Goal: Obtain resource: Download file/media

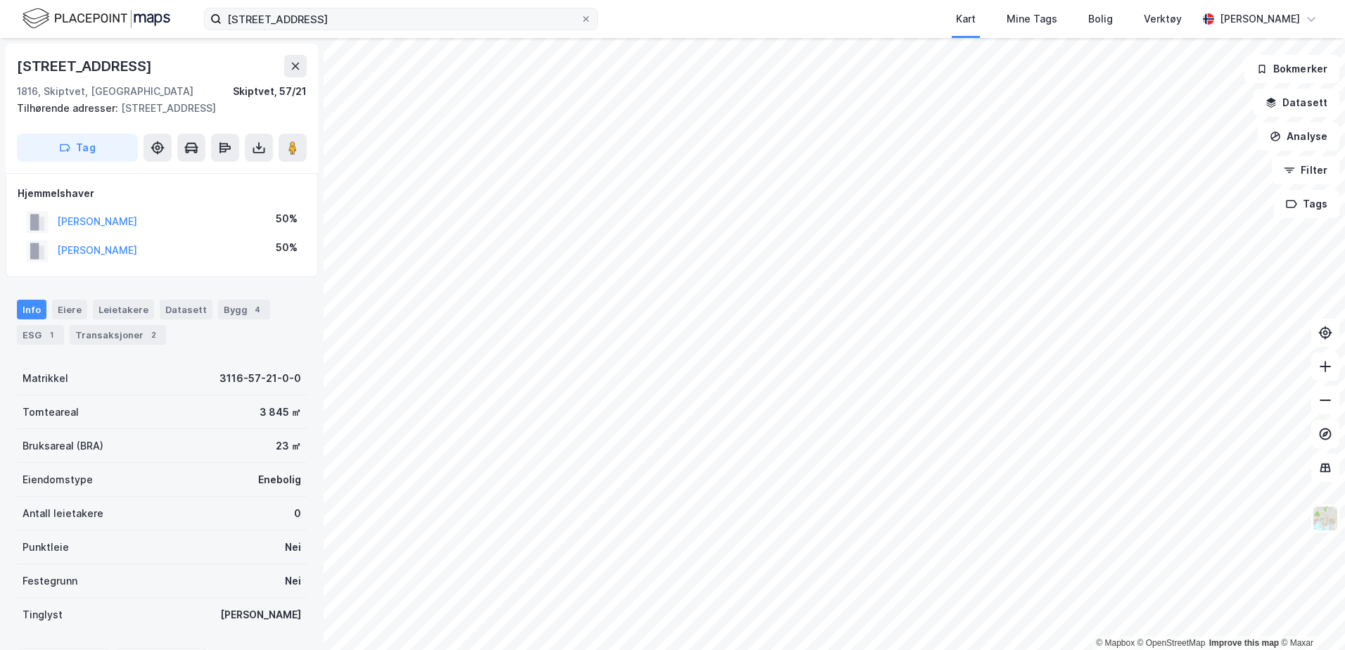
click at [595, 19] on label "[STREET_ADDRESS]" at bounding box center [401, 19] width 394 height 23
click at [580, 19] on input "[STREET_ADDRESS]" at bounding box center [401, 18] width 359 height 21
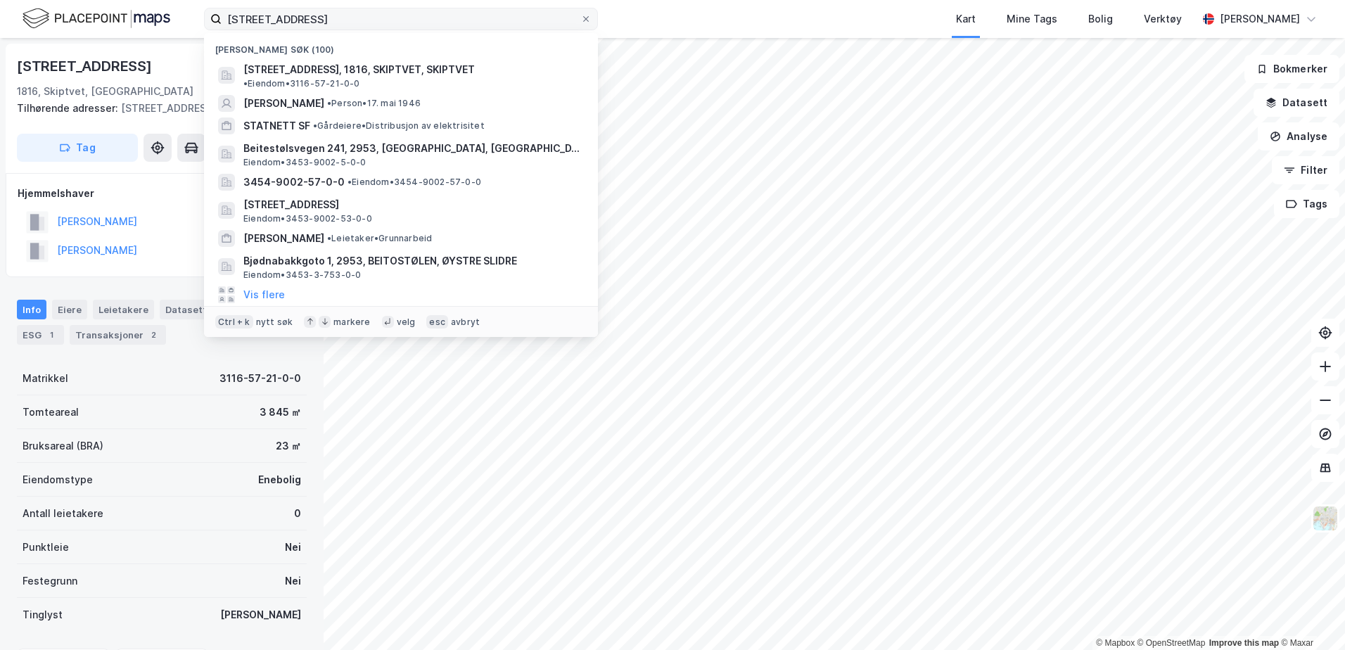
click at [593, 20] on label "[STREET_ADDRESS]" at bounding box center [401, 19] width 394 height 23
click at [580, 20] on input "[STREET_ADDRESS]" at bounding box center [401, 18] width 359 height 21
click at [584, 20] on icon at bounding box center [586, 19] width 8 height 8
click at [580, 20] on input "[STREET_ADDRESS]" at bounding box center [401, 18] width 359 height 21
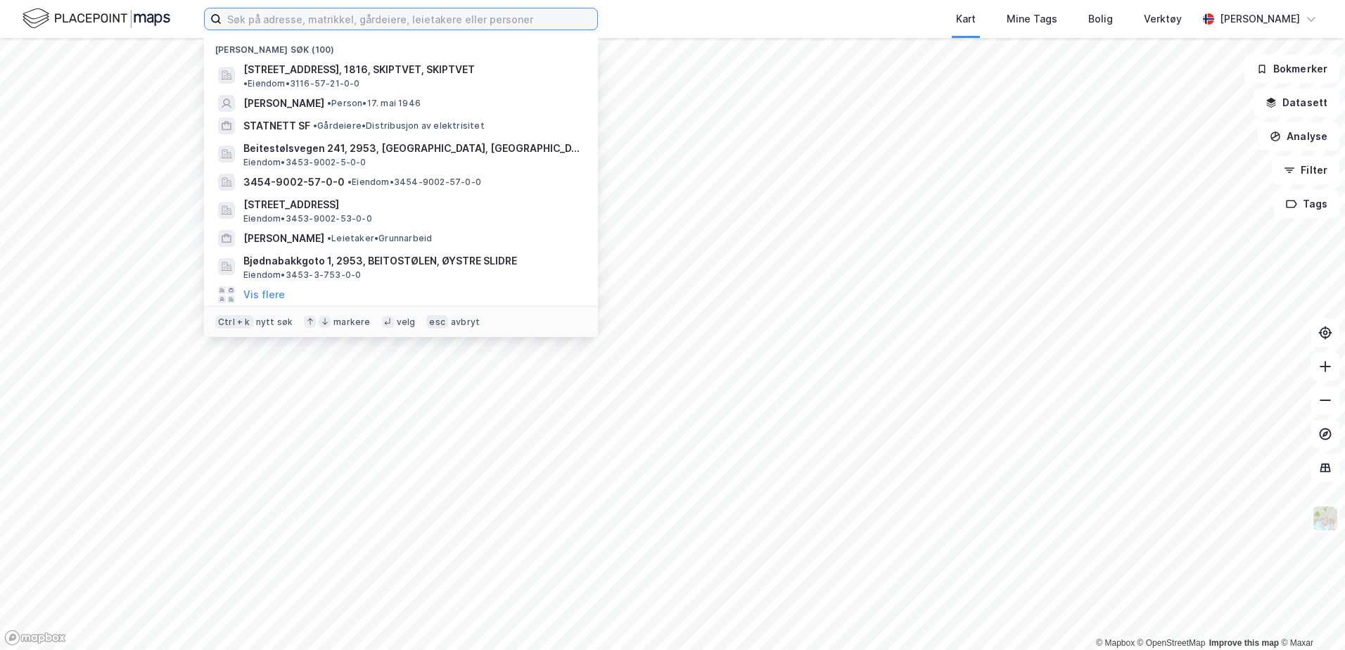
click at [286, 15] on input at bounding box center [410, 18] width 376 height 21
click at [198, 32] on div "Nylige søk (100) Sundåsveien 83, 1816, [GEOGRAPHIC_DATA], SKIPTVET • Eiendom • …" at bounding box center [672, 19] width 1345 height 38
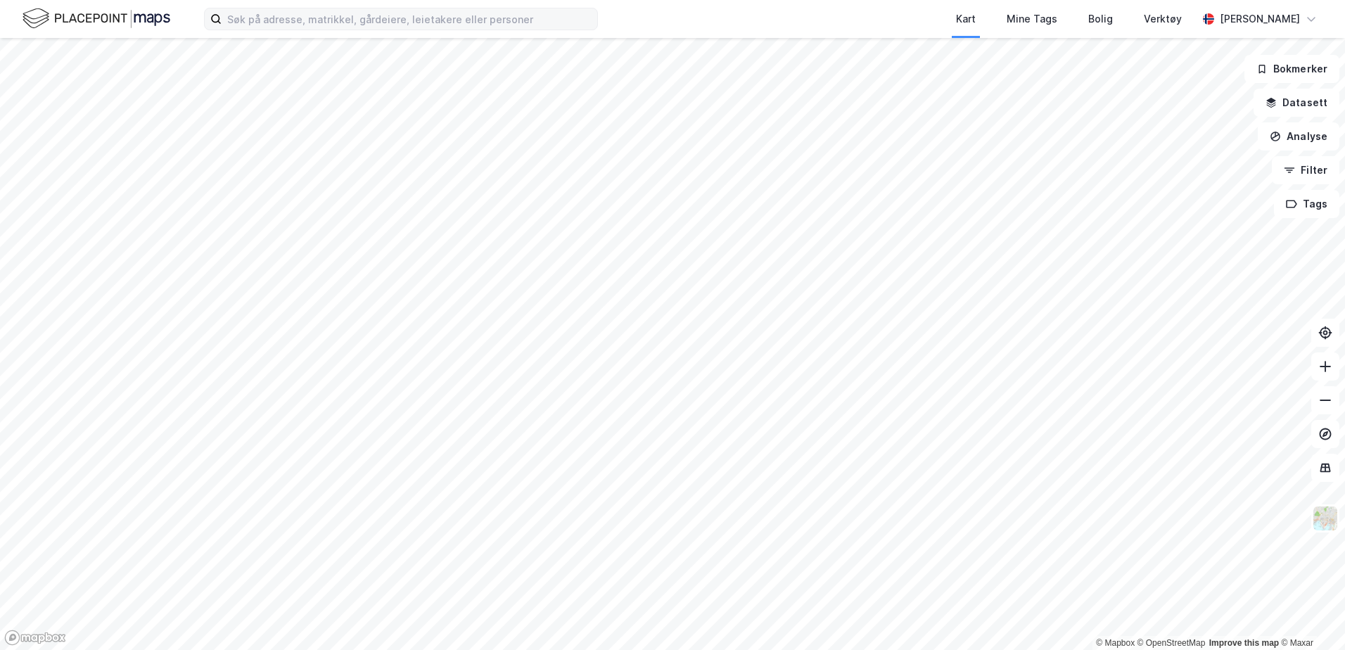
click at [321, 30] on label at bounding box center [401, 19] width 394 height 23
click at [321, 30] on input at bounding box center [410, 18] width 376 height 21
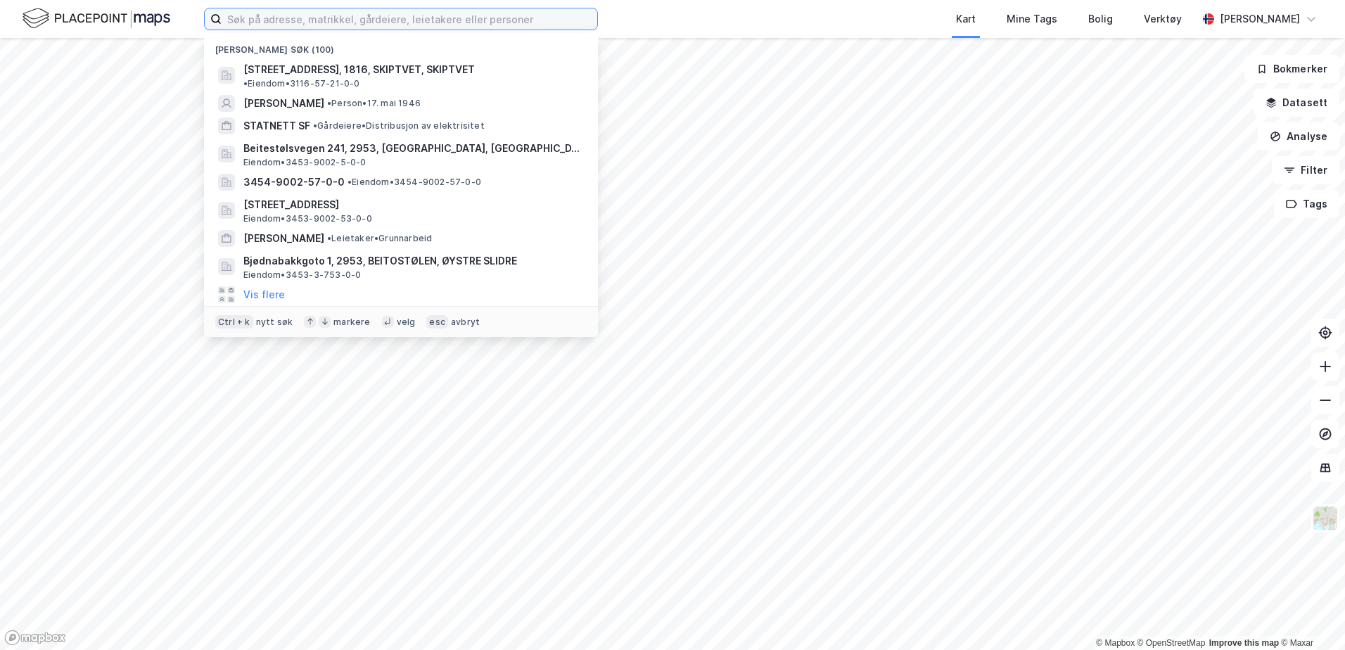
click at [325, 23] on input at bounding box center [410, 18] width 376 height 21
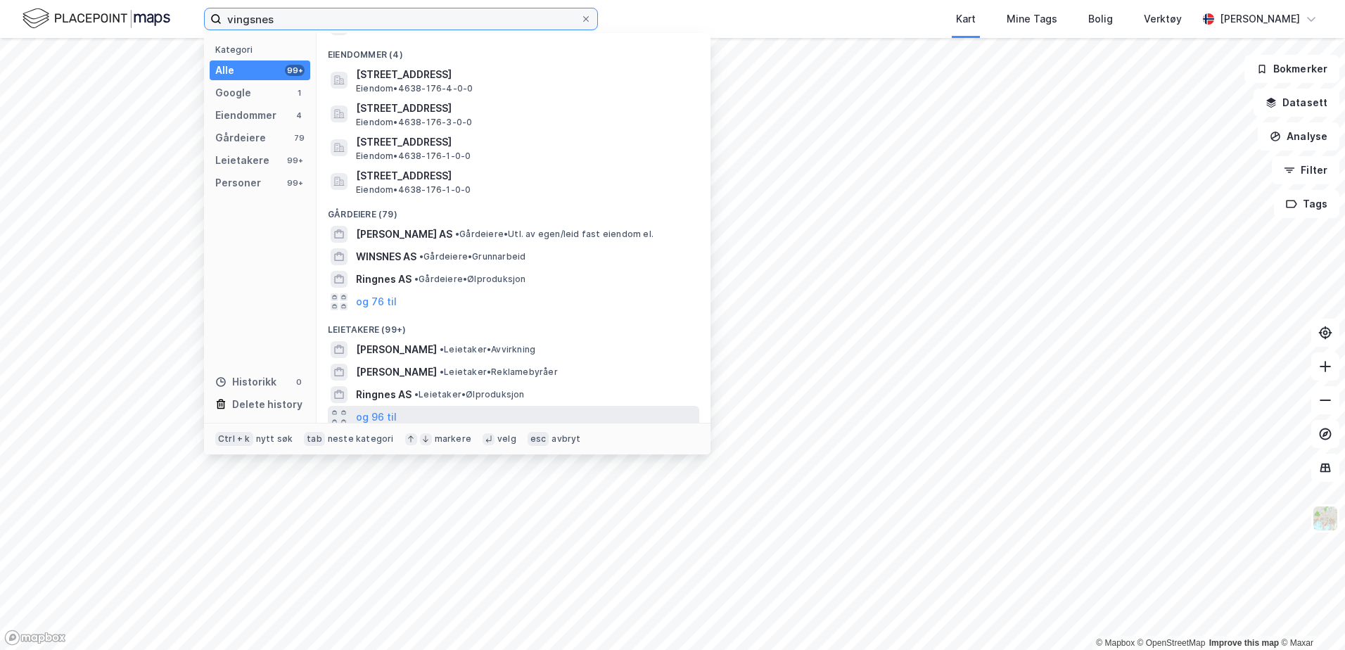
scroll to position [70, 0]
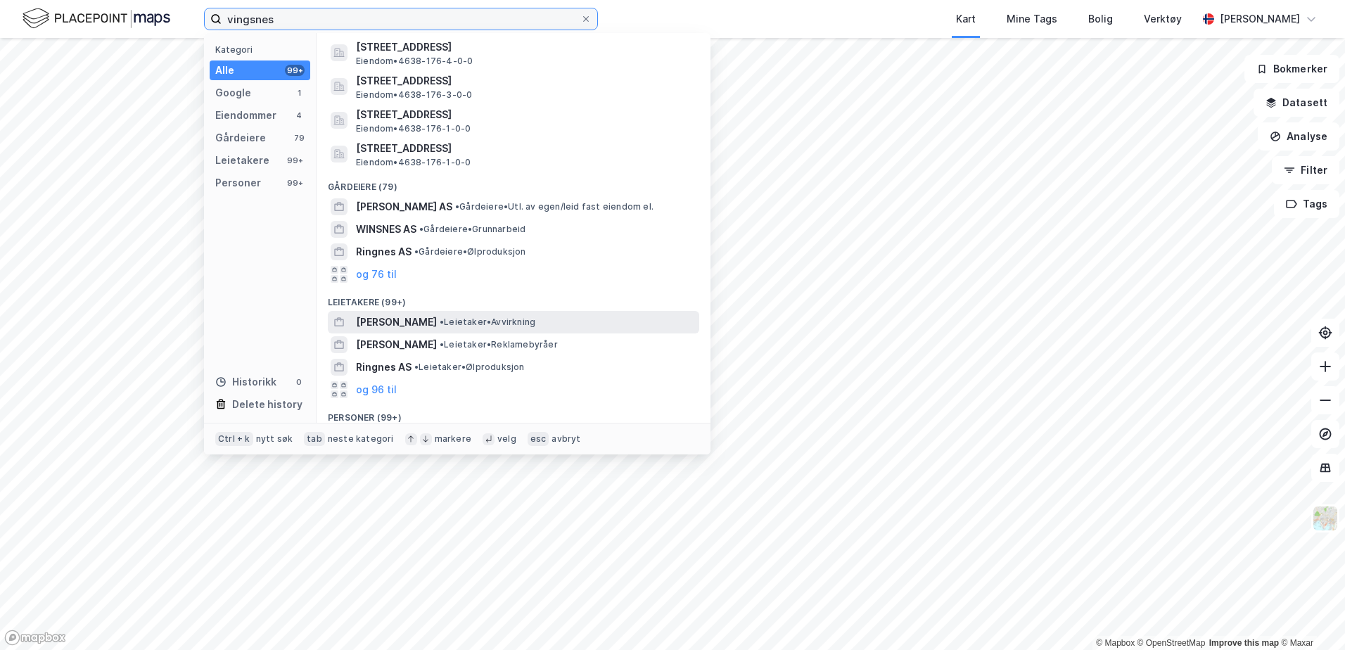
type input "vingsnes"
click at [409, 326] on span "[PERSON_NAME]" at bounding box center [396, 322] width 81 height 17
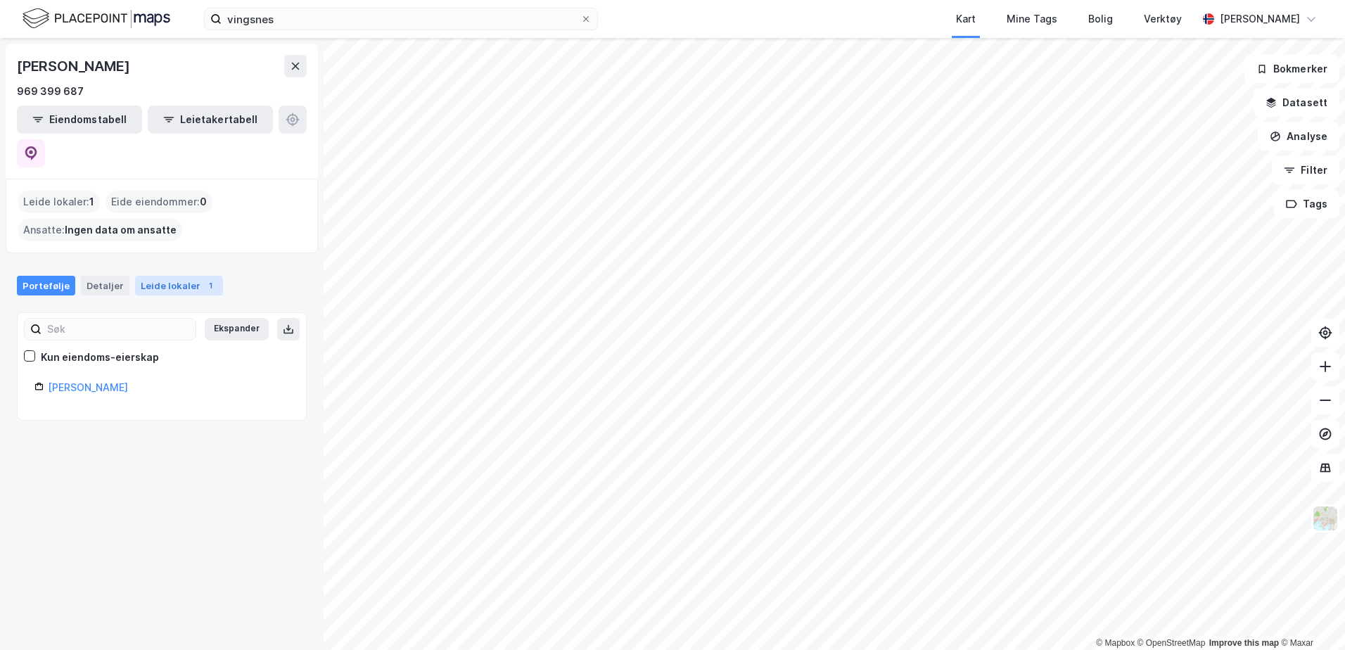
click at [161, 276] on div "Leide lokaler 1" at bounding box center [179, 286] width 88 height 20
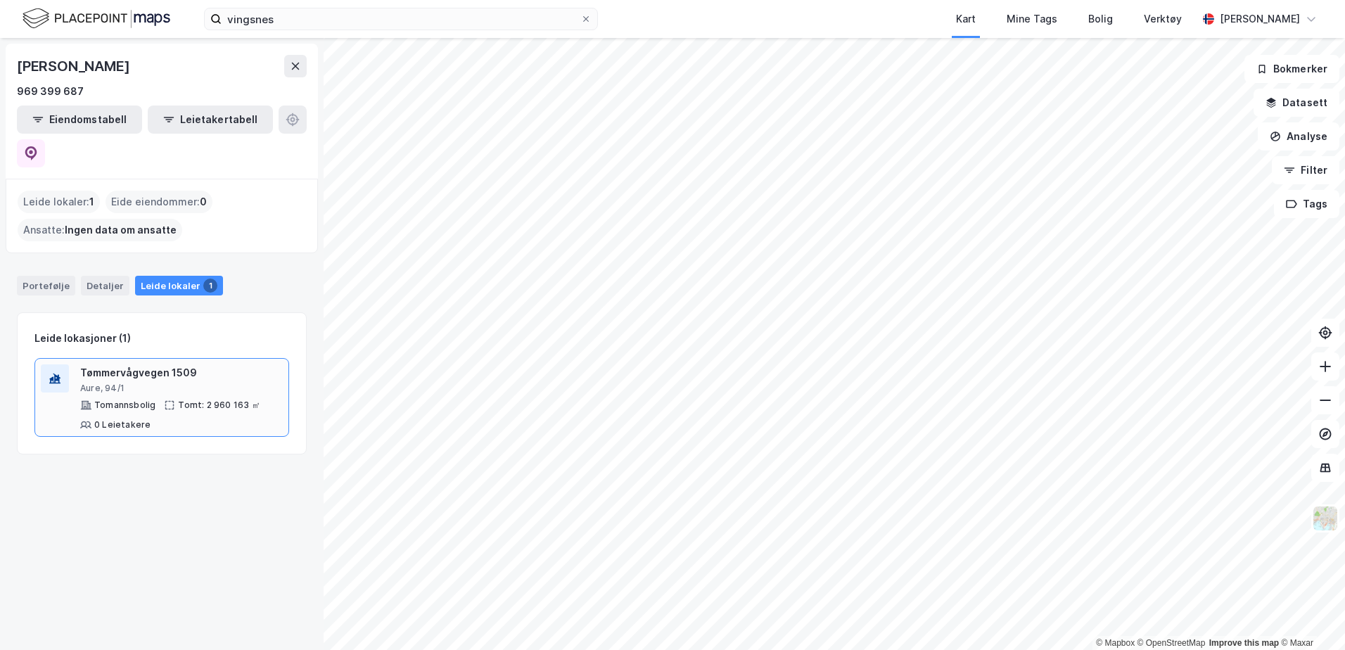
click at [163, 364] on div "Tømmervågvegen 1509" at bounding box center [181, 372] width 203 height 17
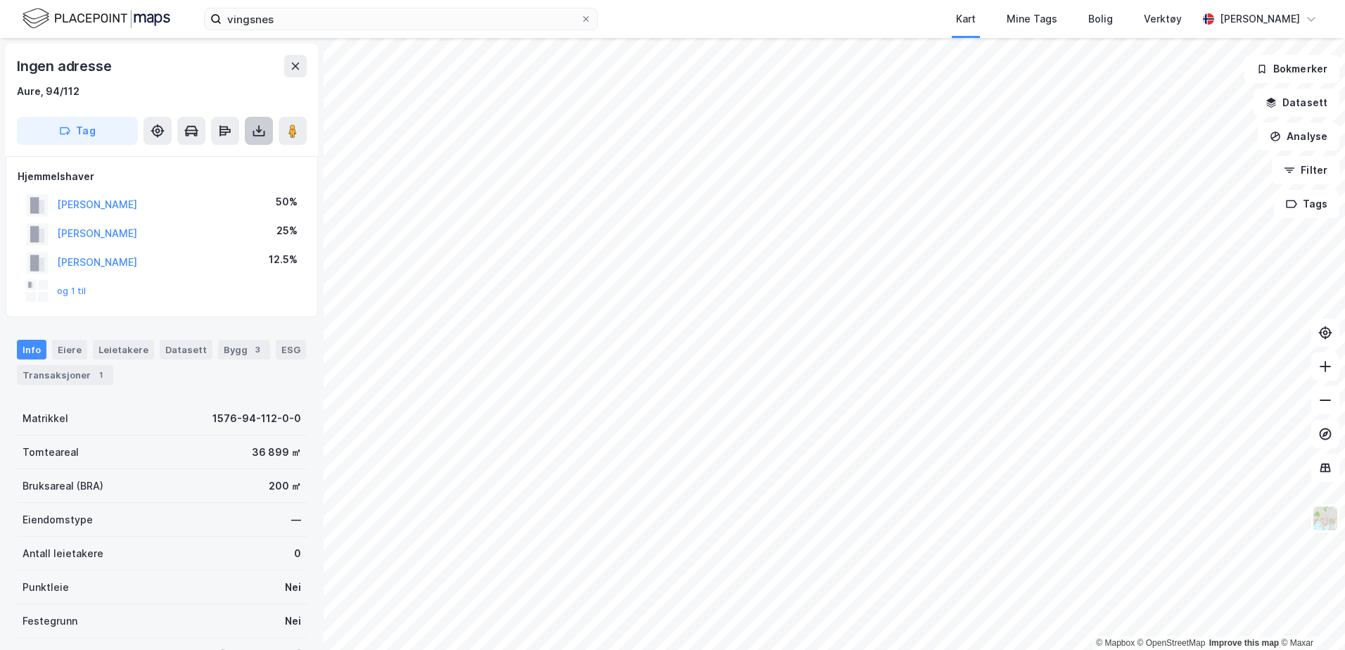
click at [262, 136] on icon at bounding box center [259, 134] width 12 height 6
click at [239, 163] on div "Last ned grunnbok" at bounding box center [198, 159] width 150 height 23
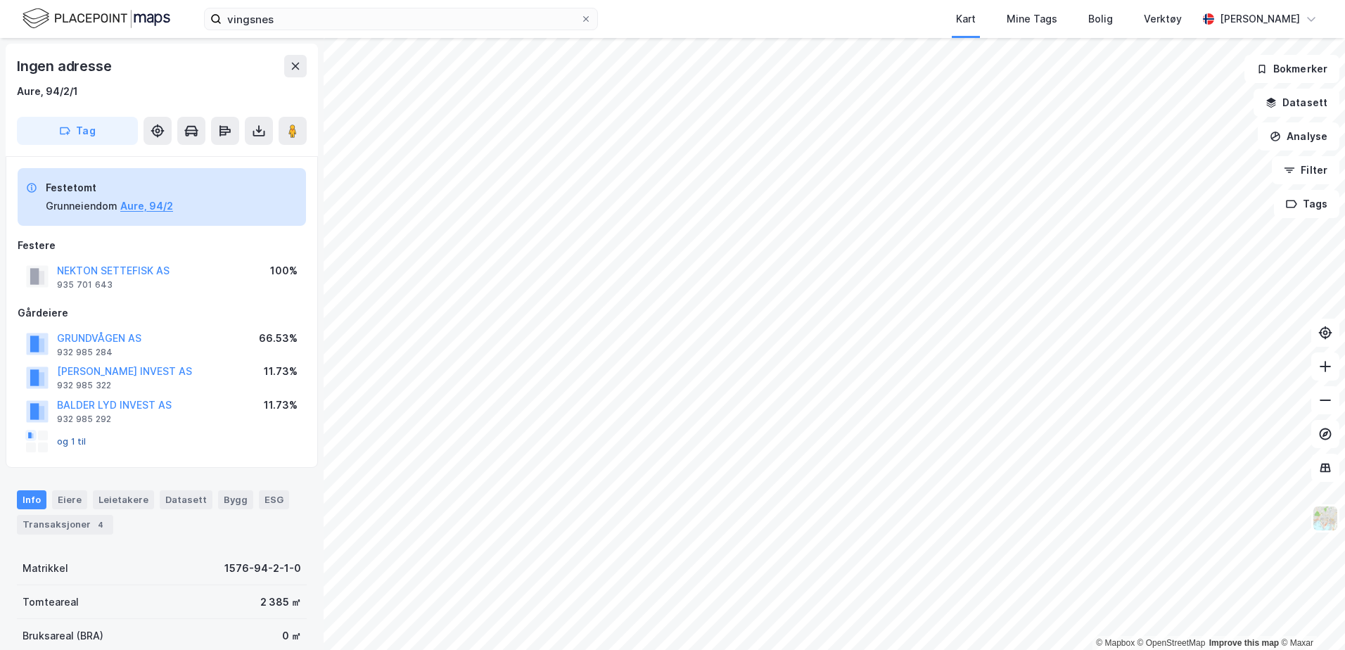
click at [0, 0] on button "og 1 til" at bounding box center [0, 0] width 0 height 0
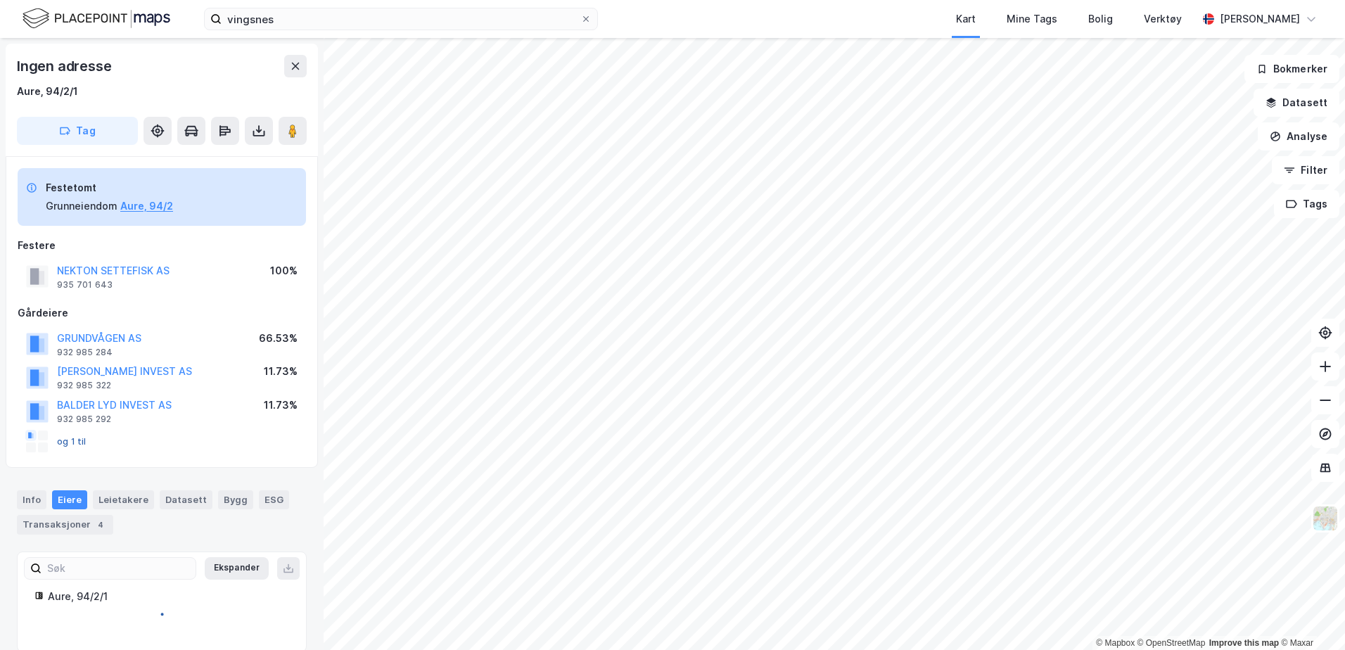
scroll to position [19, 0]
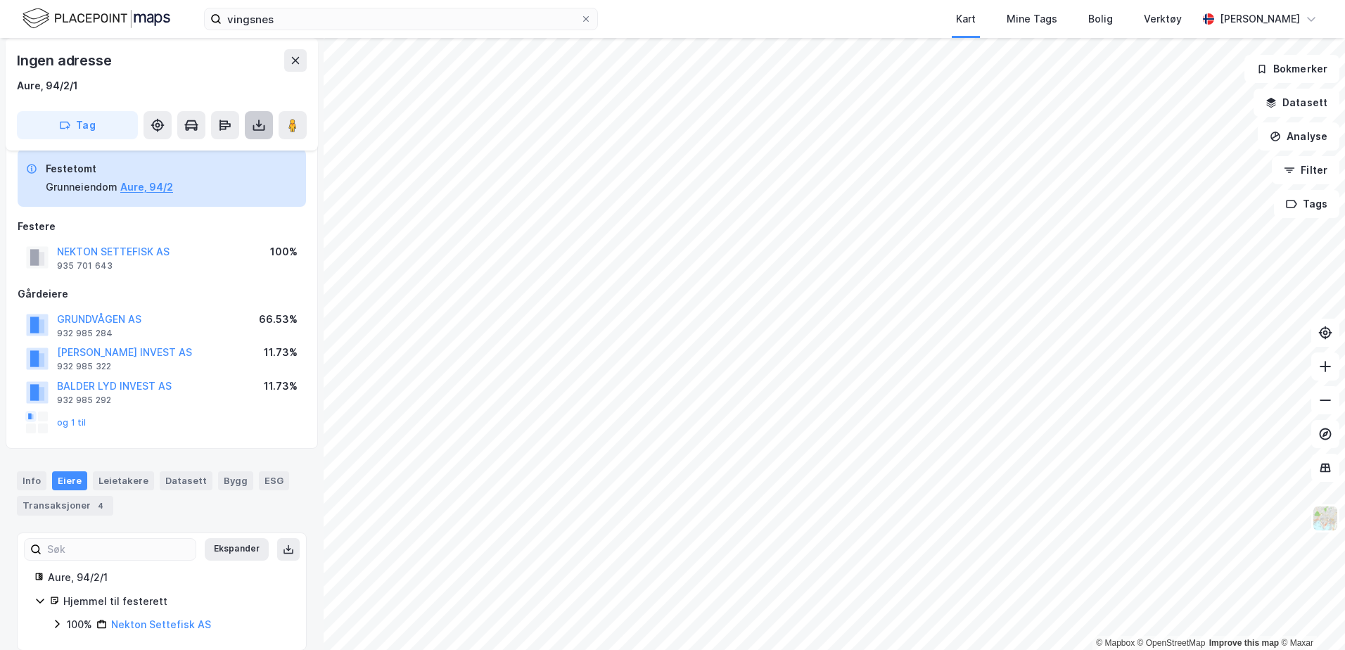
click at [250, 119] on button at bounding box center [259, 125] width 28 height 28
click at [214, 161] on div "Last ned grunnbok" at bounding box center [198, 153] width 150 height 23
click at [148, 195] on button "Aure, 94/2" at bounding box center [146, 187] width 53 height 17
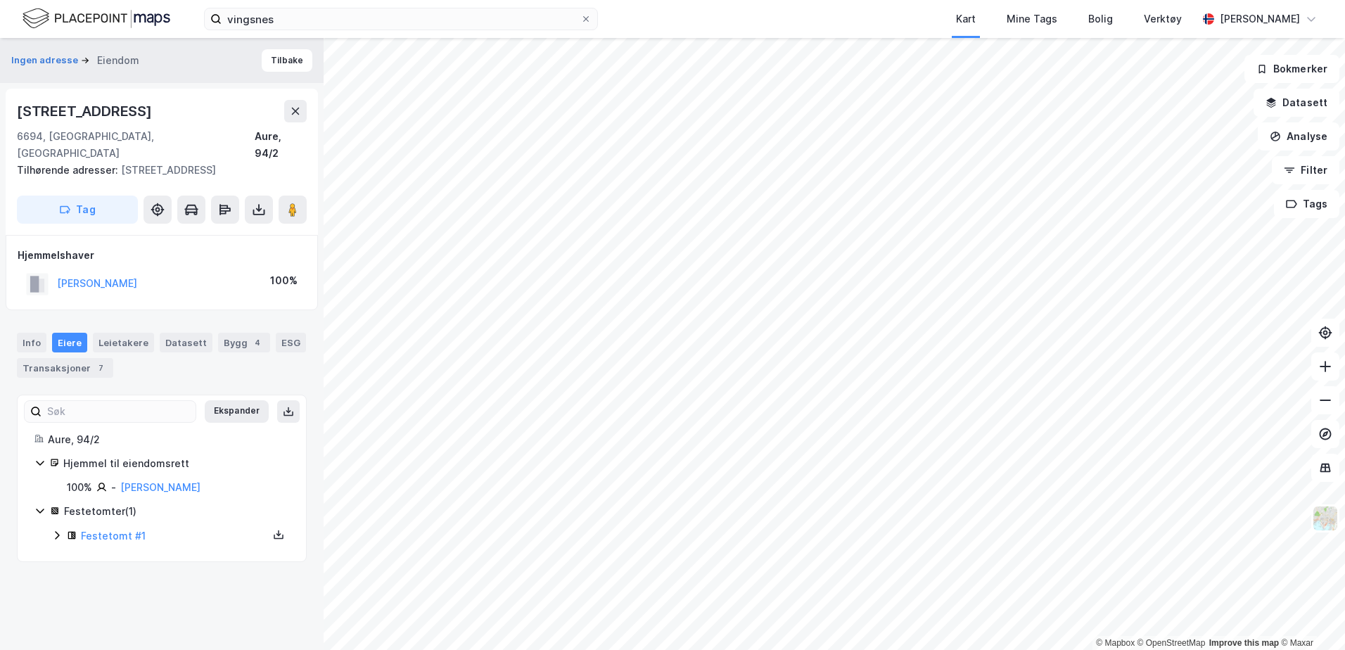
click at [62, 528] on div "Festetomt #1" at bounding box center [170, 537] width 238 height 18
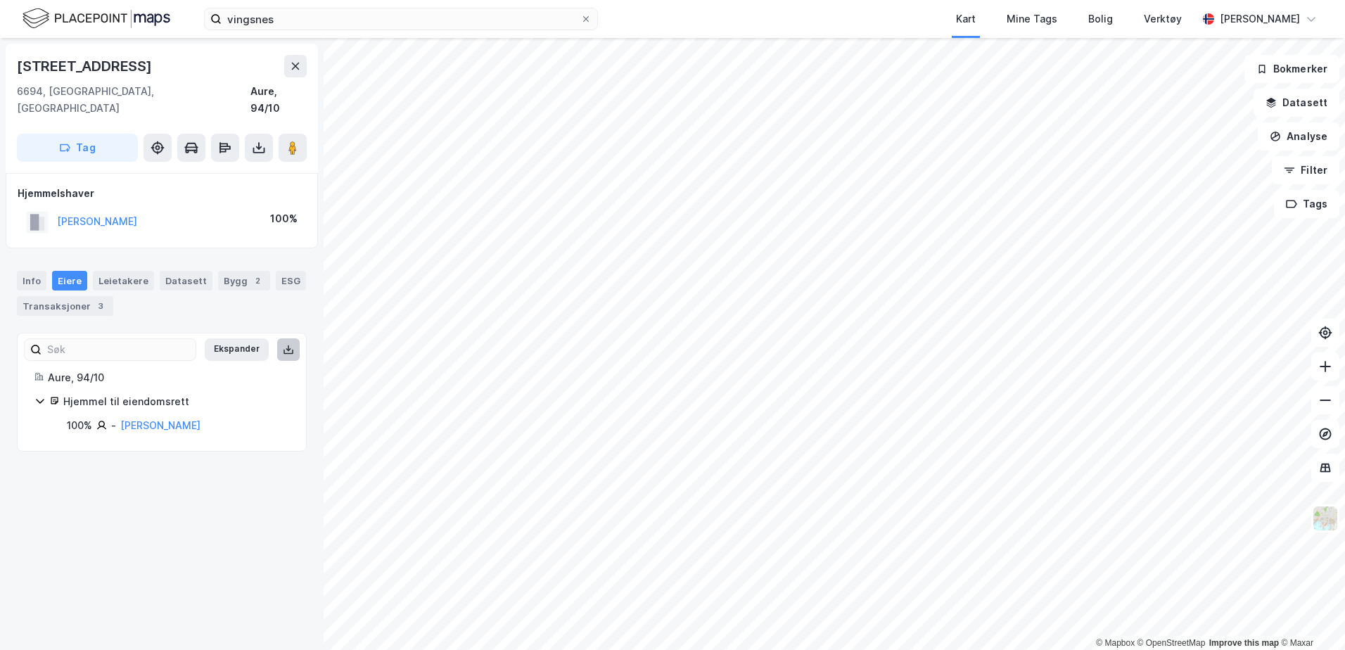
click at [283, 344] on icon at bounding box center [288, 349] width 11 height 11
click at [249, 135] on button at bounding box center [259, 148] width 28 height 28
click at [219, 165] on div "Last ned grunnbok" at bounding box center [198, 176] width 150 height 23
